Goal: Task Accomplishment & Management: Manage account settings

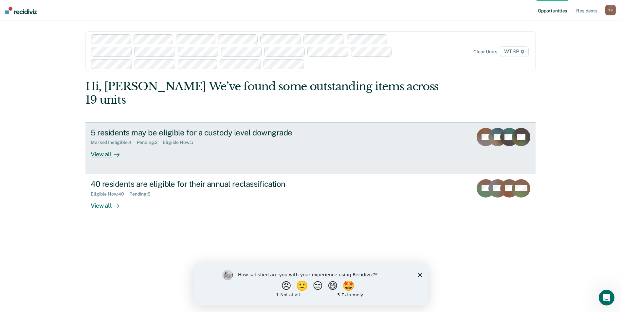
click at [355, 140] on link "5 residents may be eligible for a custody level downgrade Marked Ineligible : 4…" at bounding box center [310, 148] width 450 height 52
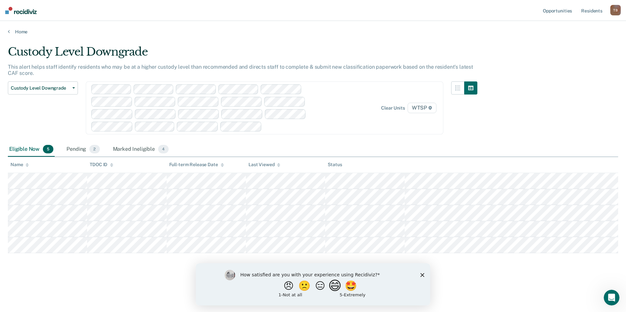
click at [339, 287] on button "😄" at bounding box center [335, 285] width 15 height 13
click at [344, 293] on input "Enter text..." at bounding box center [307, 290] width 134 height 13
type input "easy to use"
click at [378, 291] on icon "Submit your response" at bounding box center [379, 290] width 5 height 5
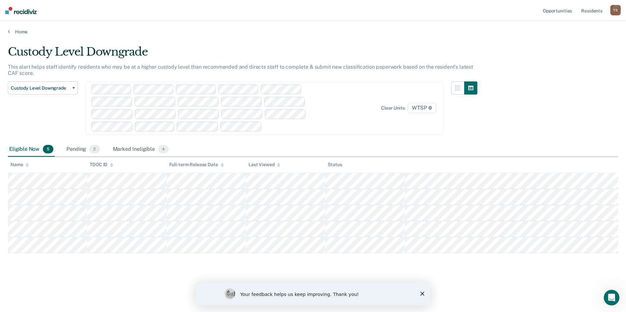
click at [423, 296] on polygon "Close survey" at bounding box center [422, 294] width 4 height 4
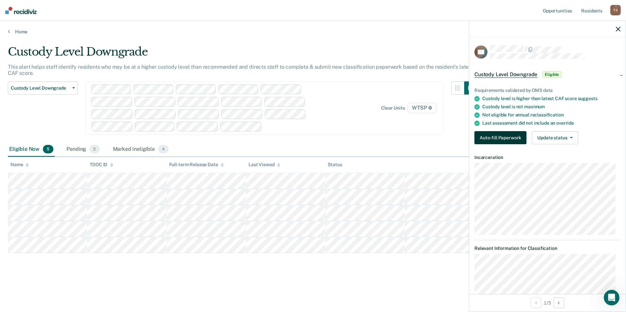
click at [509, 136] on button "Auto-fill Paperwork" at bounding box center [500, 137] width 52 height 13
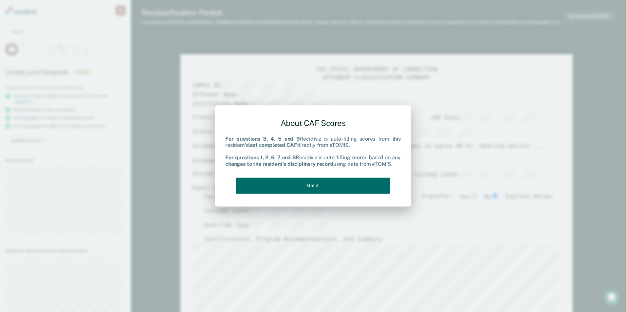
type textarea "x"
click at [341, 186] on button "Got it" at bounding box center [313, 186] width 154 height 16
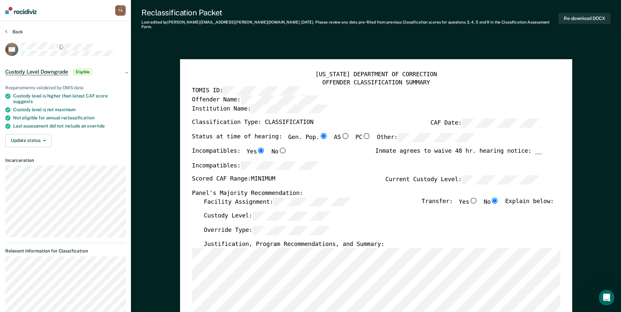
click at [12, 31] on button "Back" at bounding box center [14, 32] width 18 height 6
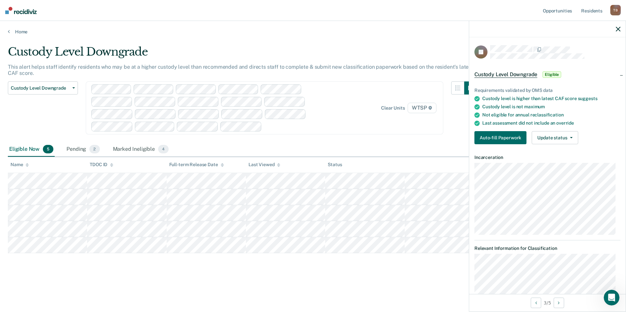
click at [241, 146] on div "Eligible Now 5 Pending 2 Marked Ineligible 4" at bounding box center [313, 149] width 610 height 15
click at [279, 164] on icon at bounding box center [278, 164] width 3 height 2
click at [280, 164] on th "Last Viewed" at bounding box center [285, 165] width 79 height 16
click at [278, 165] on icon at bounding box center [278, 164] width 3 height 2
click at [266, 166] on div "Last Viewed" at bounding box center [264, 165] width 32 height 6
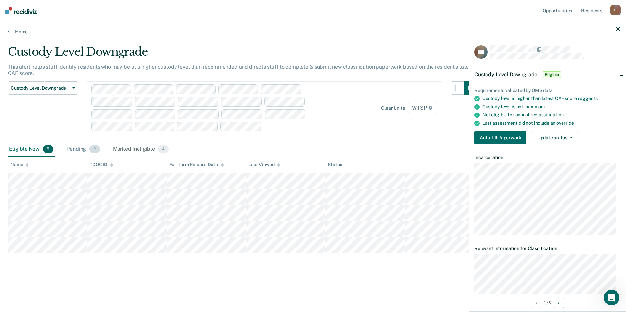
click at [75, 150] on div "Pending 2" at bounding box center [83, 149] width 36 height 14
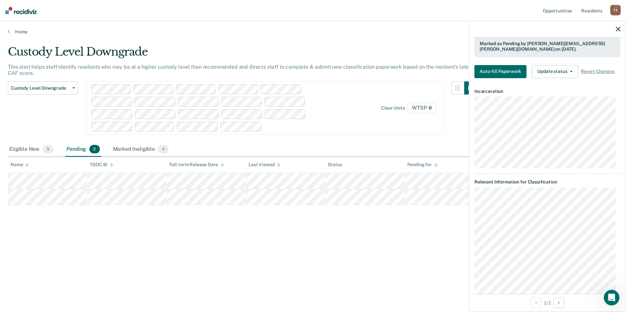
scroll to position [162, 0]
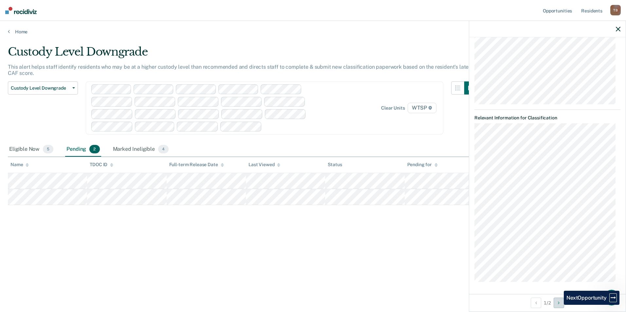
click at [559, 305] on icon "Next Opportunity" at bounding box center [559, 303] width 2 height 5
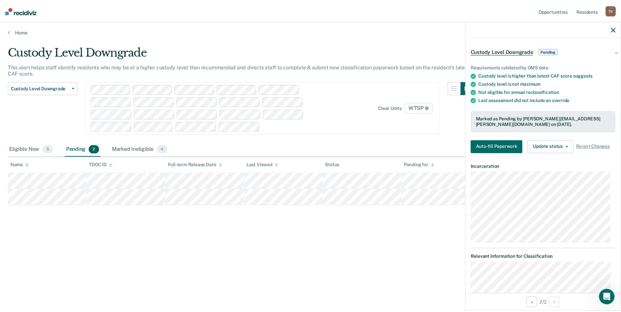
scroll to position [0, 0]
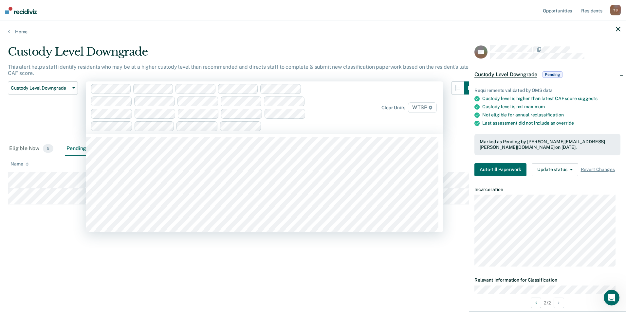
click at [377, 132] on div "Clear units WTSP" at bounding box center [264, 107] width 357 height 52
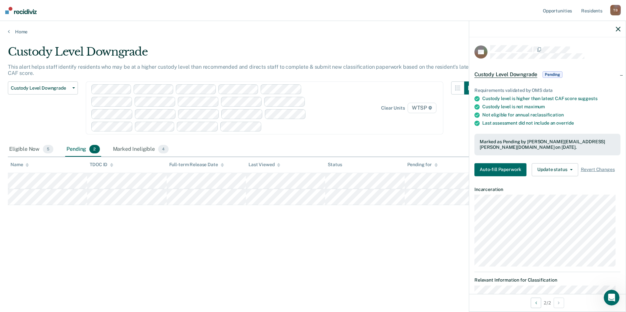
click at [451, 148] on div "Eligible Now 5 Pending 2 Marked Ineligible 4" at bounding box center [313, 149] width 610 height 15
click at [136, 148] on div "Marked Ineligible 4" at bounding box center [141, 149] width 59 height 14
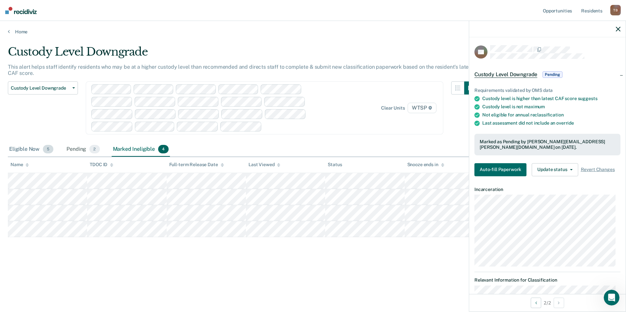
click at [17, 151] on div "Eligible Now 5" at bounding box center [31, 149] width 47 height 14
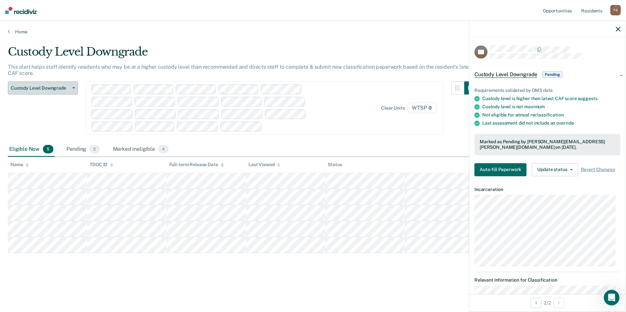
click at [71, 88] on span "button" at bounding box center [72, 87] width 5 height 1
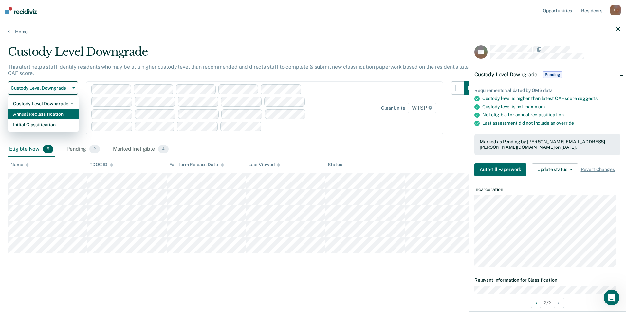
click at [43, 113] on div "Annual Reclassification" at bounding box center [43, 114] width 61 height 10
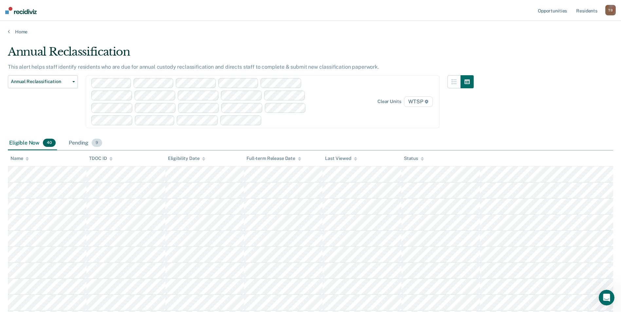
click at [77, 146] on div "Pending 9" at bounding box center [85, 143] width 36 height 14
click at [17, 143] on div "Eligible Now 40" at bounding box center [32, 143] width 49 height 14
click at [9, 31] on icon at bounding box center [9, 31] width 2 height 5
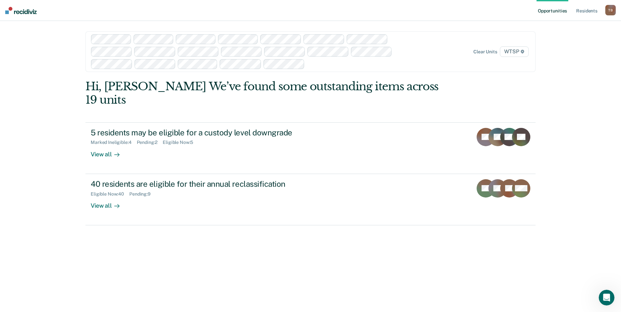
click at [345, 106] on div "Hi, [PERSON_NAME] We’ve found some outstanding items across 19 units 5 resident…" at bounding box center [310, 153] width 450 height 146
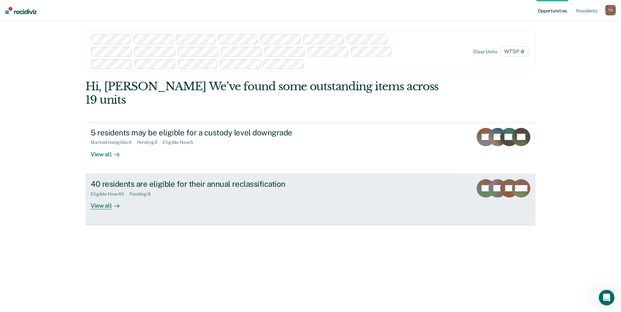
click at [246, 179] on div "40 residents are eligible for their annual reclassification" at bounding box center [206, 183] width 230 height 9
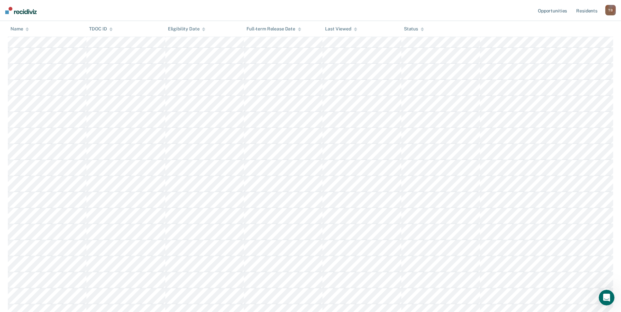
scroll to position [19, 0]
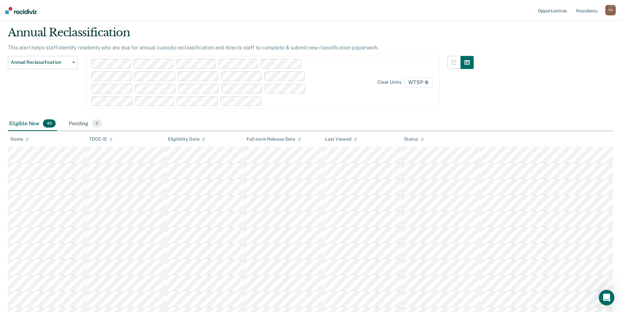
click at [474, 115] on div at bounding box center [460, 86] width 26 height 61
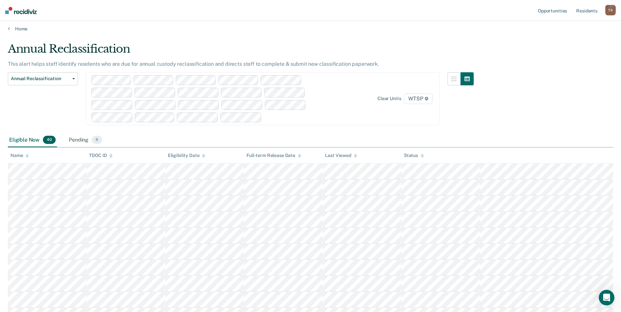
scroll to position [0, 0]
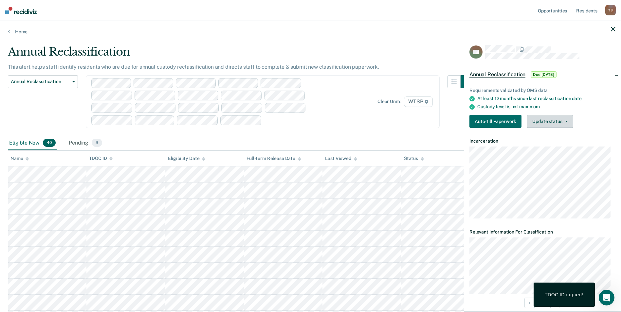
click at [568, 123] on button "Update status" at bounding box center [550, 121] width 46 height 13
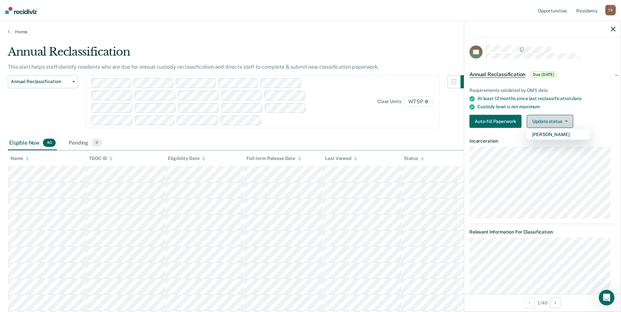
click at [568, 123] on button "Update status" at bounding box center [550, 121] width 46 height 13
click at [388, 133] on div "Annual Reclassification Custody Level Downgrade Annual Reclassification Initial…" at bounding box center [241, 105] width 466 height 61
click at [613, 31] on icon "button" at bounding box center [613, 29] width 5 height 5
